Goal: Navigation & Orientation: Find specific page/section

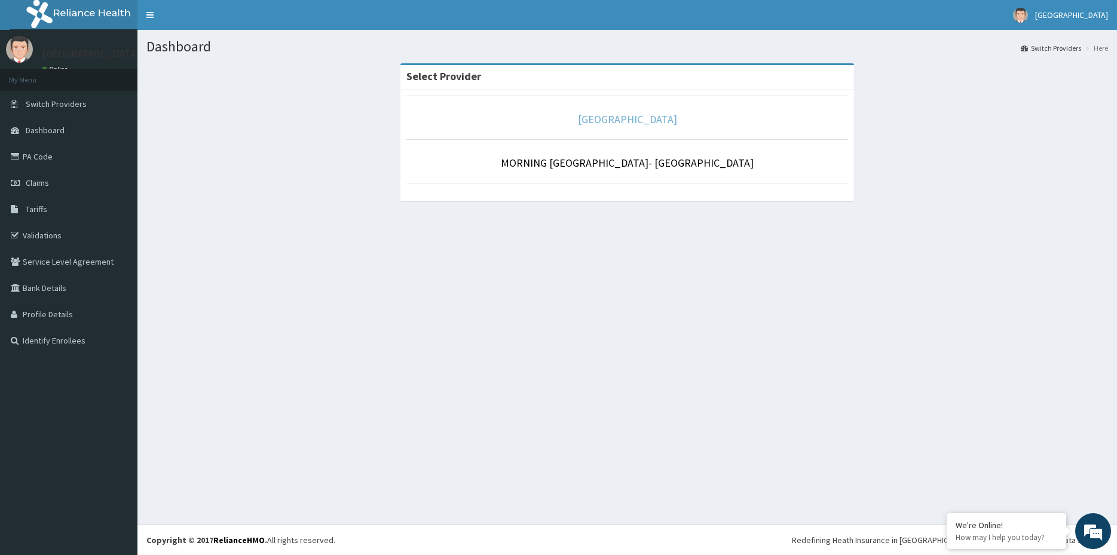
click at [642, 121] on link "[GEOGRAPHIC_DATA]" at bounding box center [627, 119] width 99 height 14
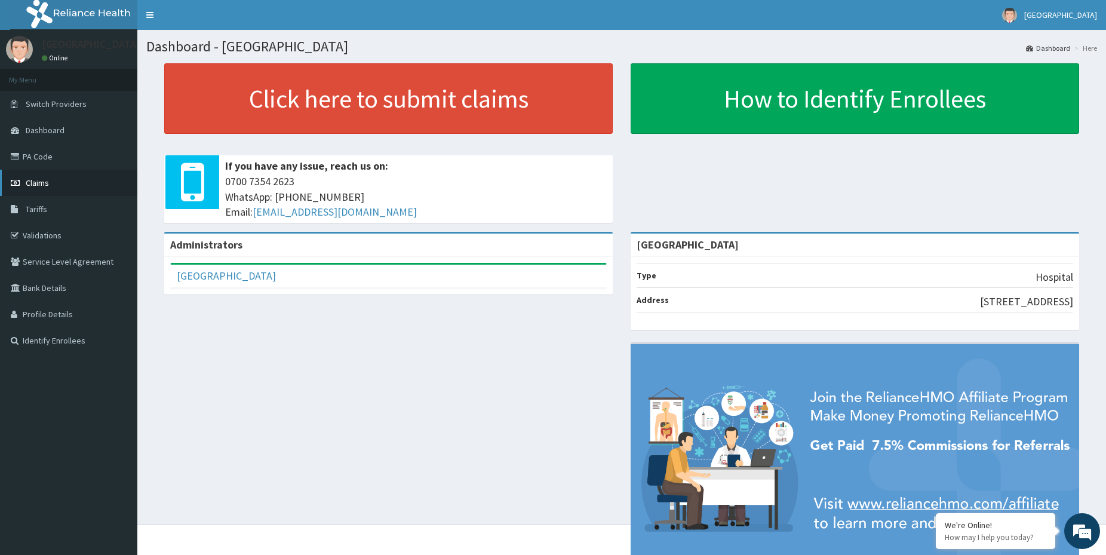
click at [41, 180] on span "Claims" at bounding box center [37, 182] width 23 height 11
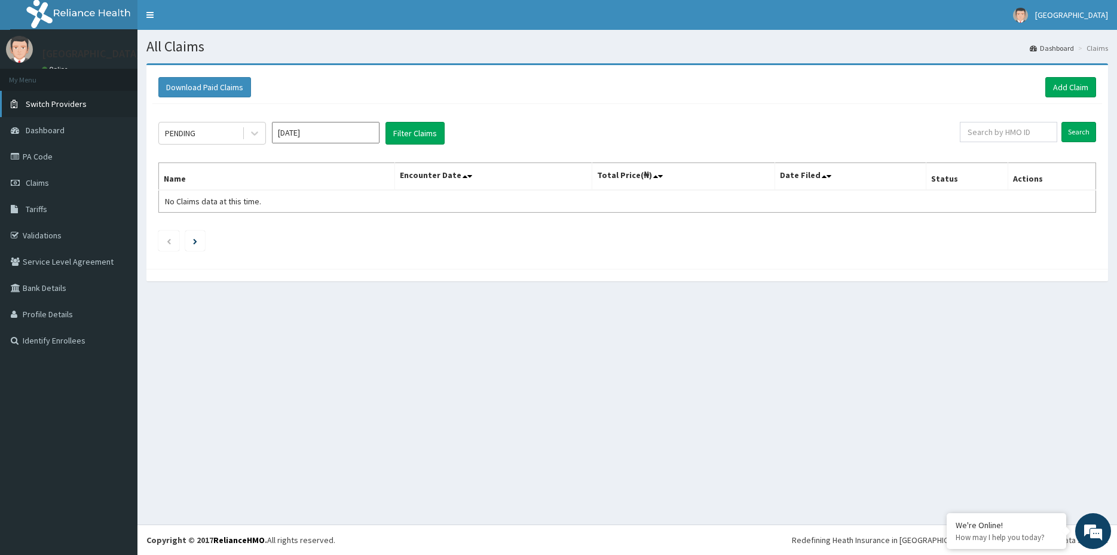
click at [67, 103] on span "Switch Providers" at bounding box center [56, 104] width 61 height 11
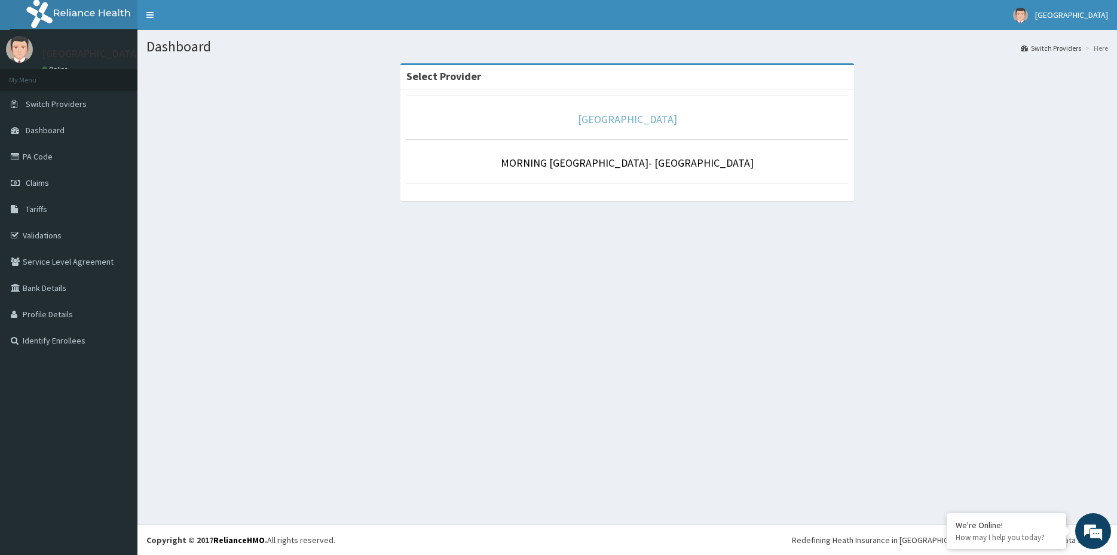
click at [618, 122] on link "[GEOGRAPHIC_DATA]" at bounding box center [627, 119] width 99 height 14
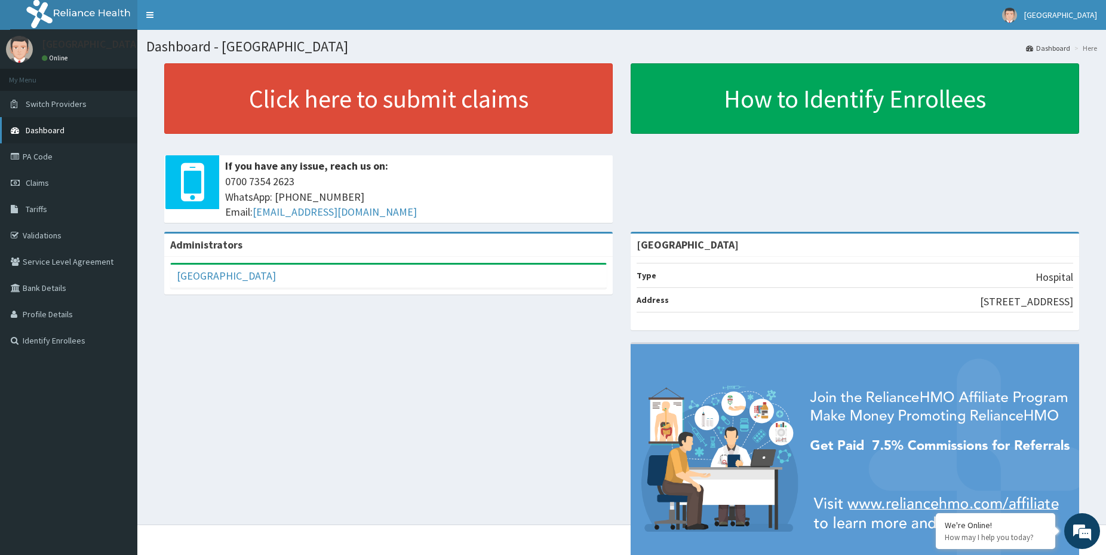
click at [46, 127] on span "Dashboard" at bounding box center [45, 130] width 39 height 11
click at [46, 182] on span "Claims" at bounding box center [37, 182] width 23 height 11
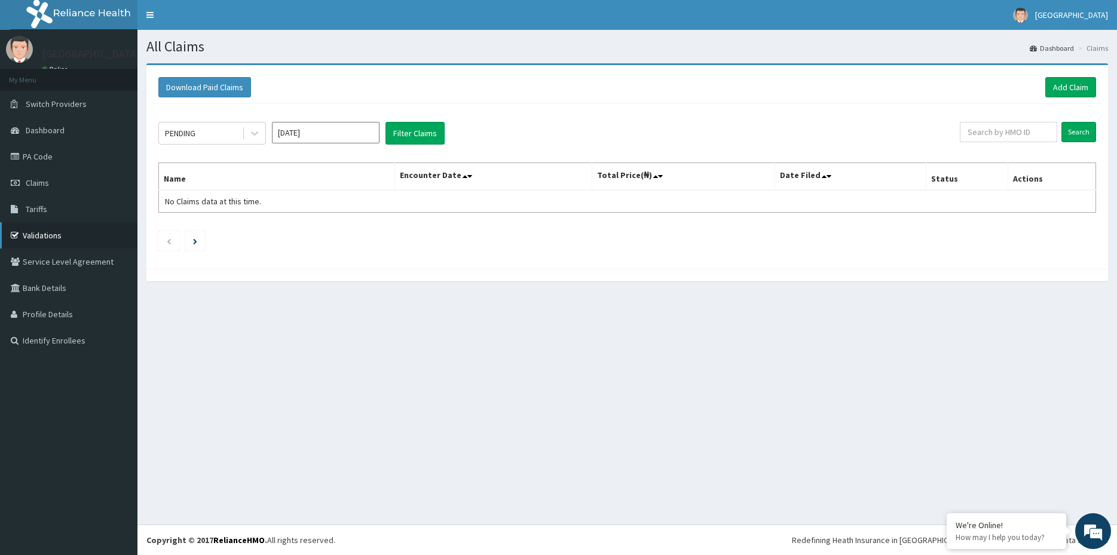
click at [66, 237] on link "Validations" at bounding box center [68, 235] width 137 height 26
